Goal: Use online tool/utility: Utilize a website feature to perform a specific function

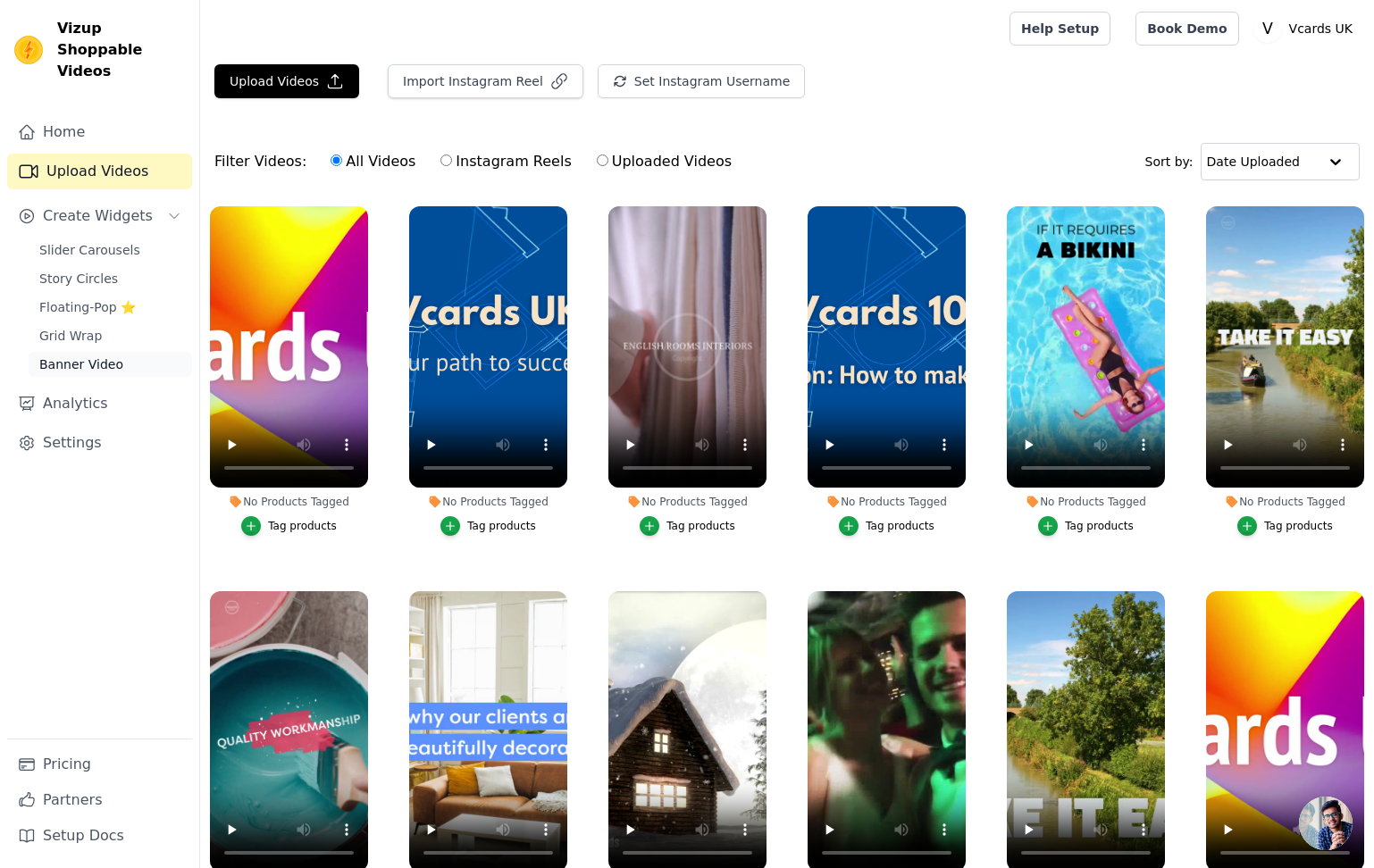
click at [111, 352] on link "Banner Video" at bounding box center [110, 364] width 163 height 25
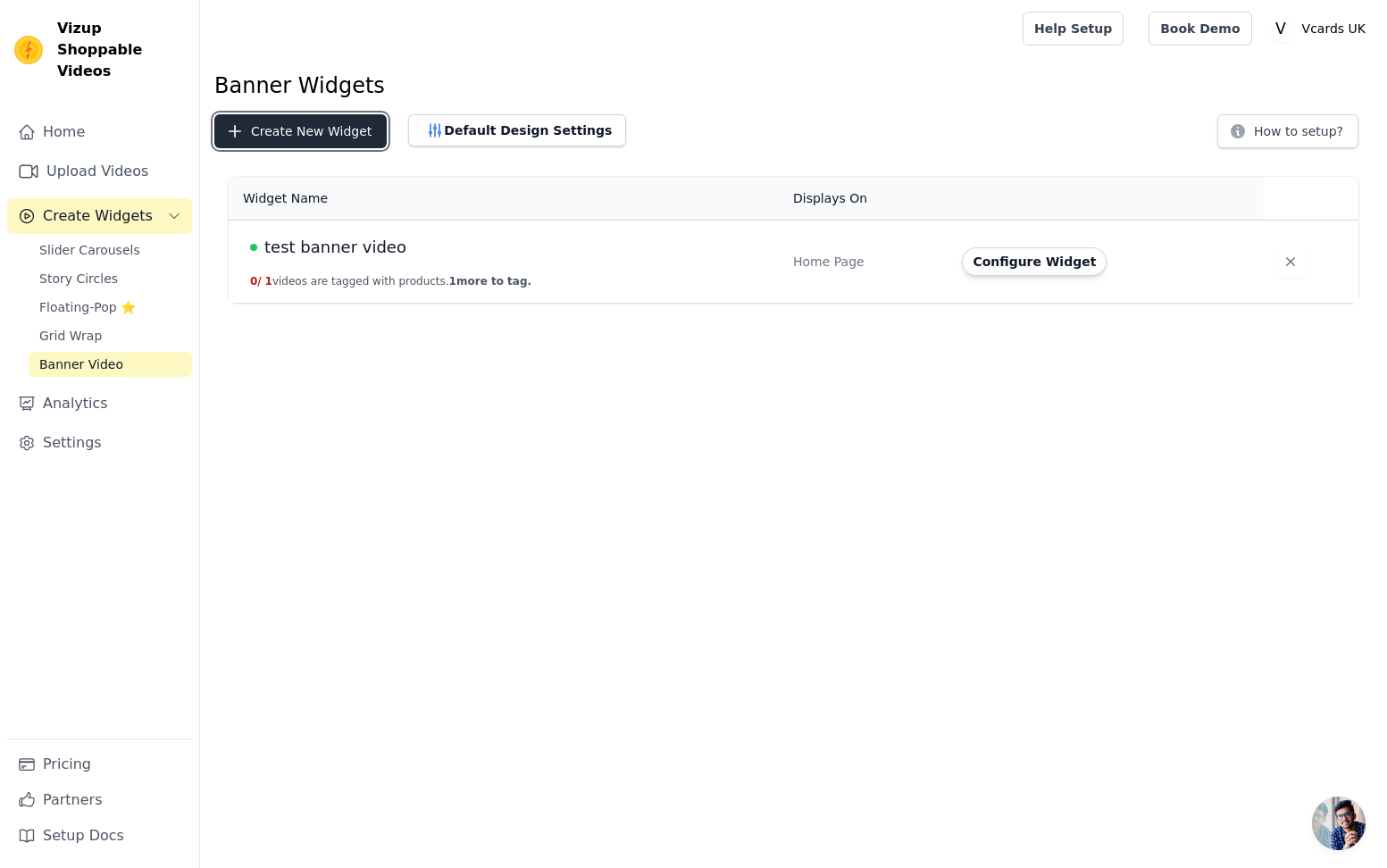
click at [351, 123] on button "Create New Widget" at bounding box center [300, 131] width 172 height 34
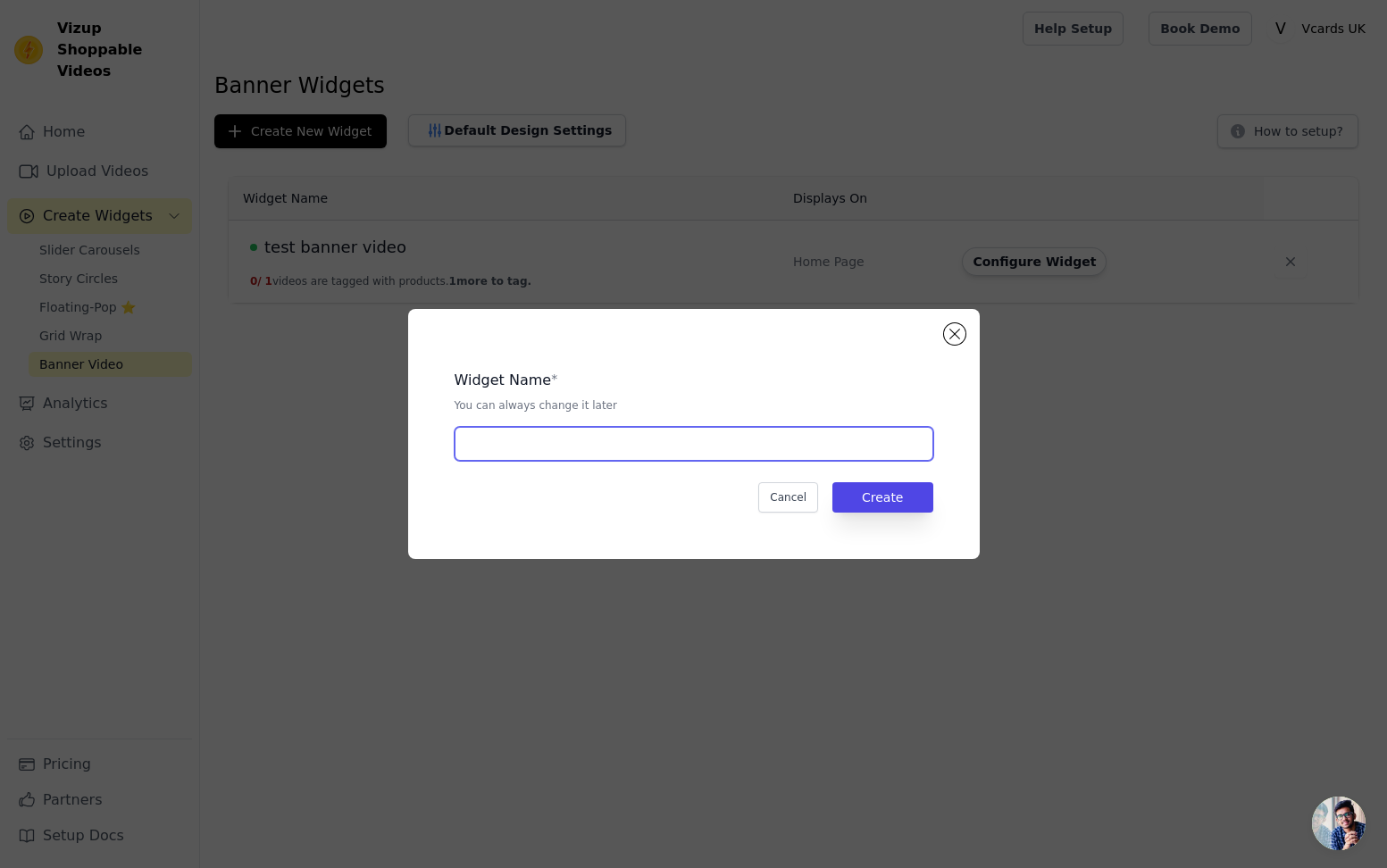
click at [581, 435] on input "text" at bounding box center [694, 444] width 479 height 34
type input "vcards ad bannner"
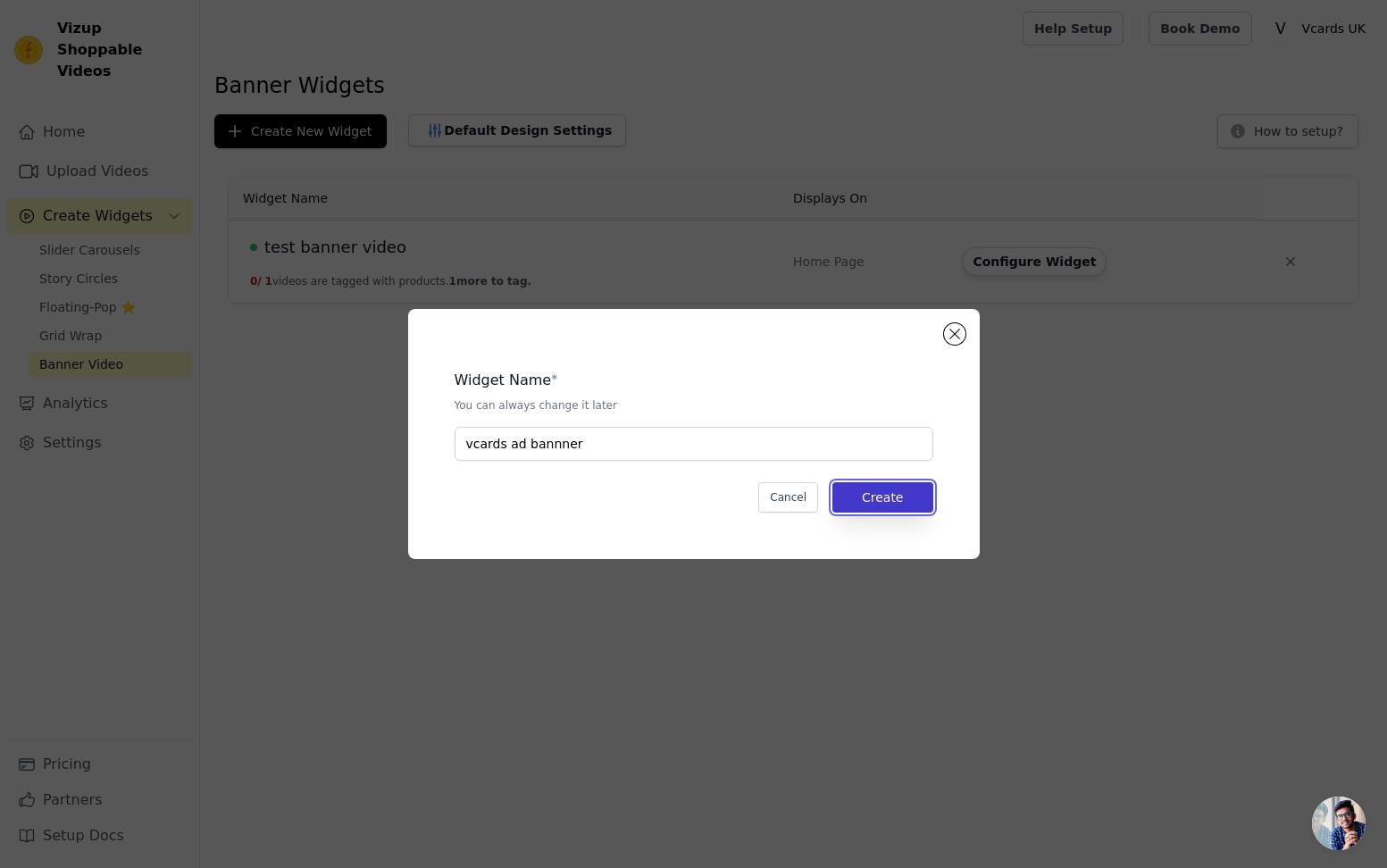
click at [894, 493] on button "Create" at bounding box center [882, 497] width 101 height 30
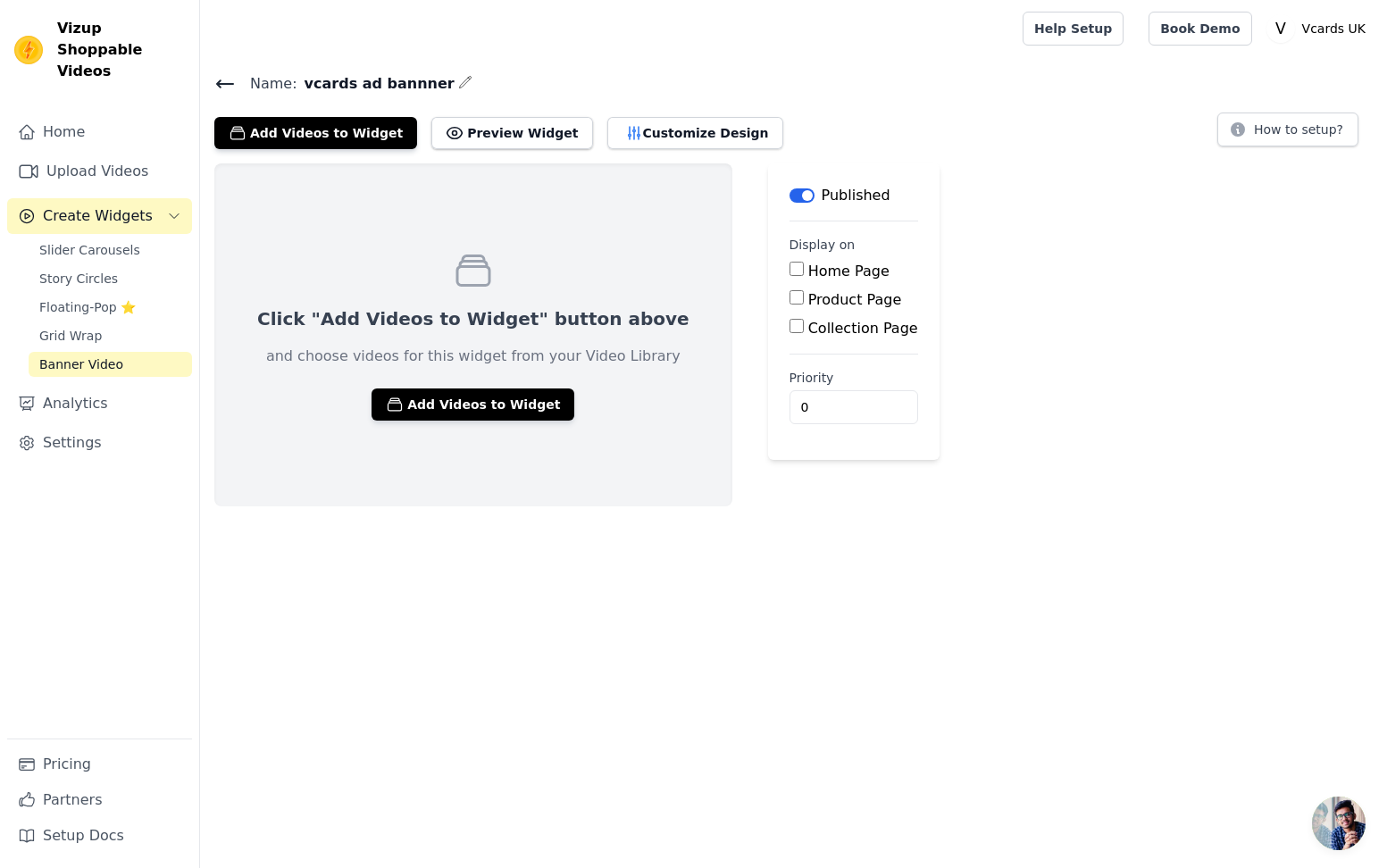
click at [516, 386] on div "Click "Add Videos to Widget" button above and choose videos for this widget fro…" at bounding box center [473, 335] width 518 height 343
click at [502, 396] on button "Add Videos to Widget" at bounding box center [472, 405] width 203 height 32
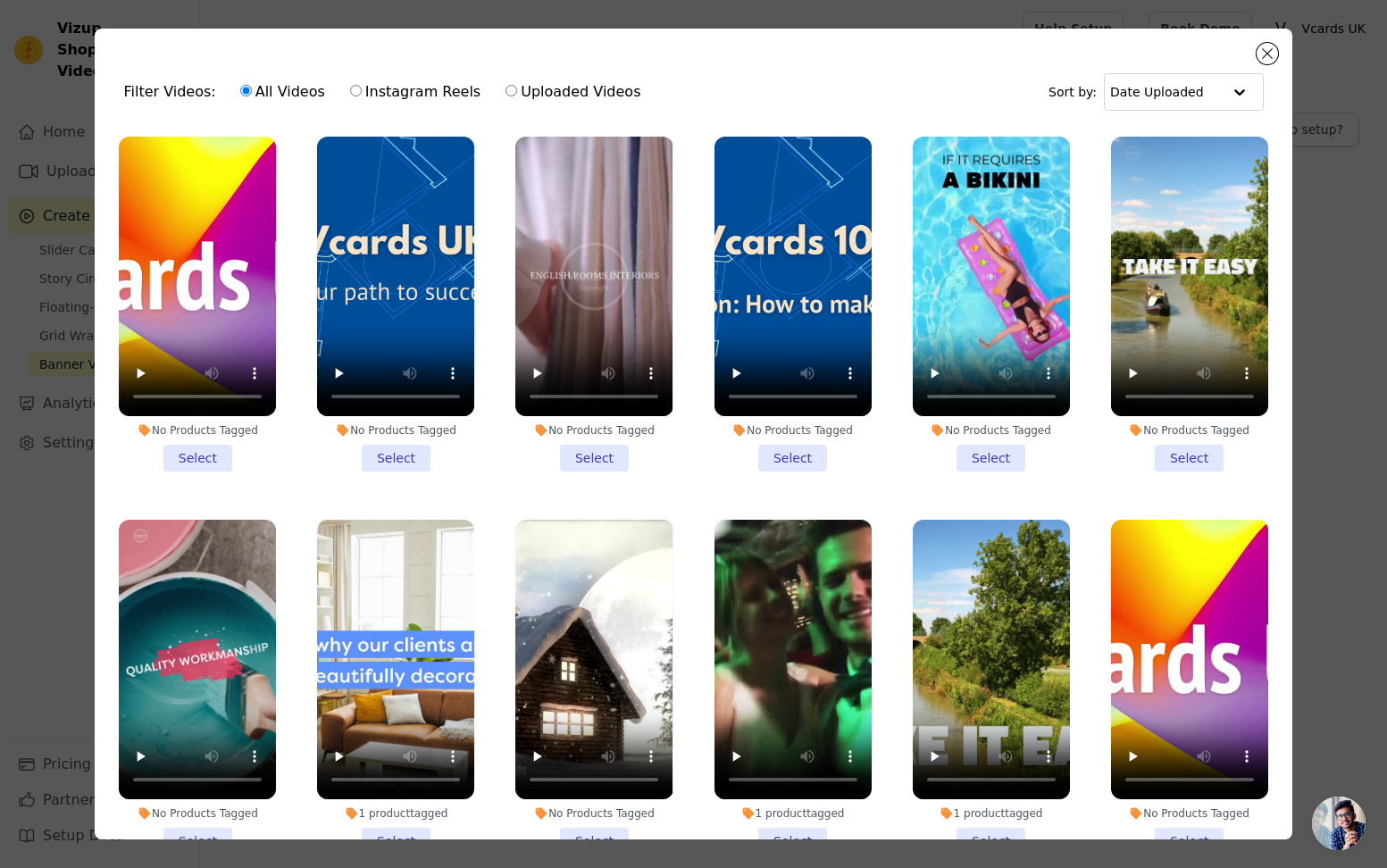
click at [212, 445] on li "No Products Tagged Select" at bounding box center [197, 304] width 157 height 335
click at [0, 0] on input "No Products Tagged Select" at bounding box center [0, 0] width 0 height 0
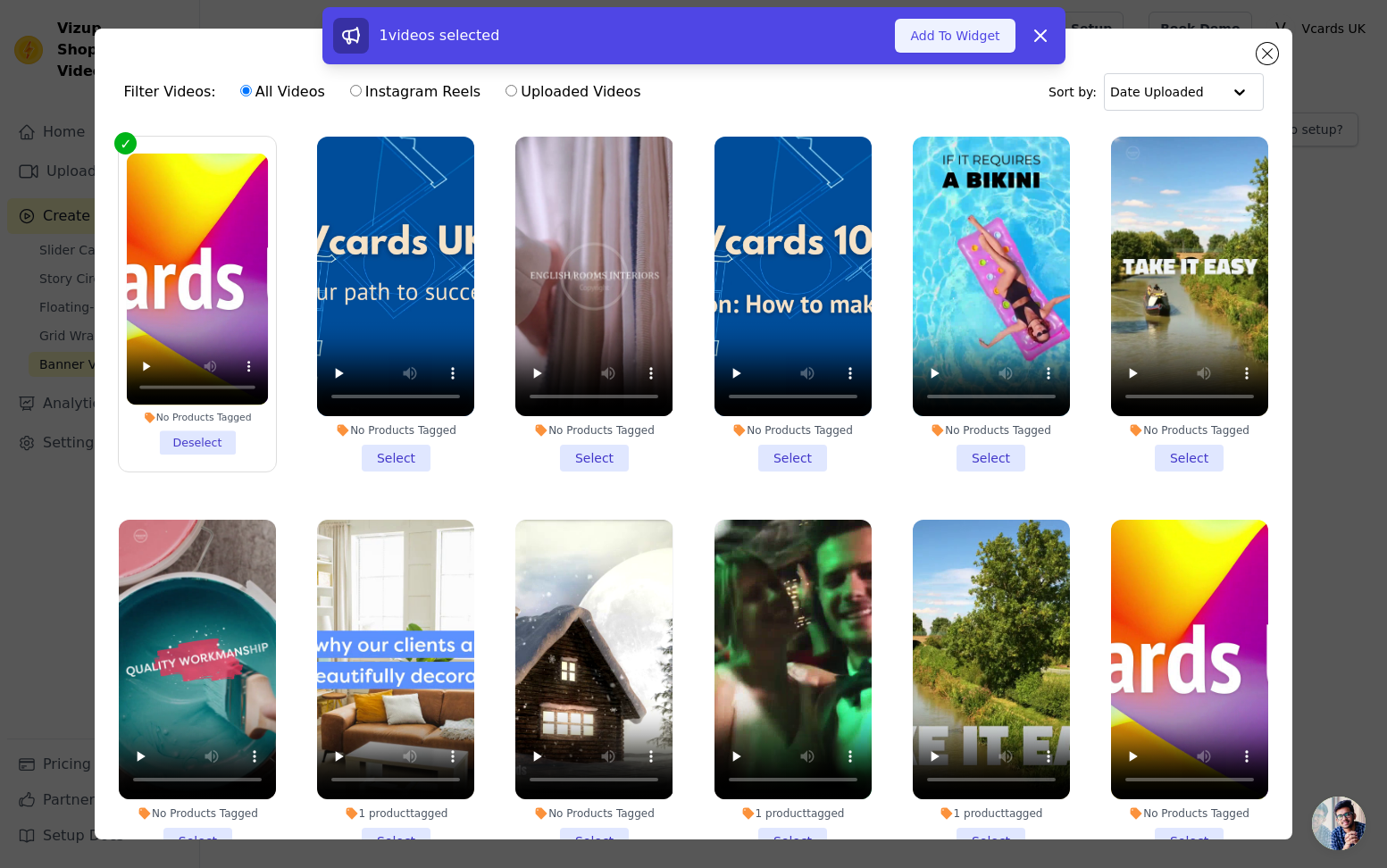
click at [937, 35] on button "Add To Widget" at bounding box center [955, 36] width 120 height 34
